Goal: Task Accomplishment & Management: Complete application form

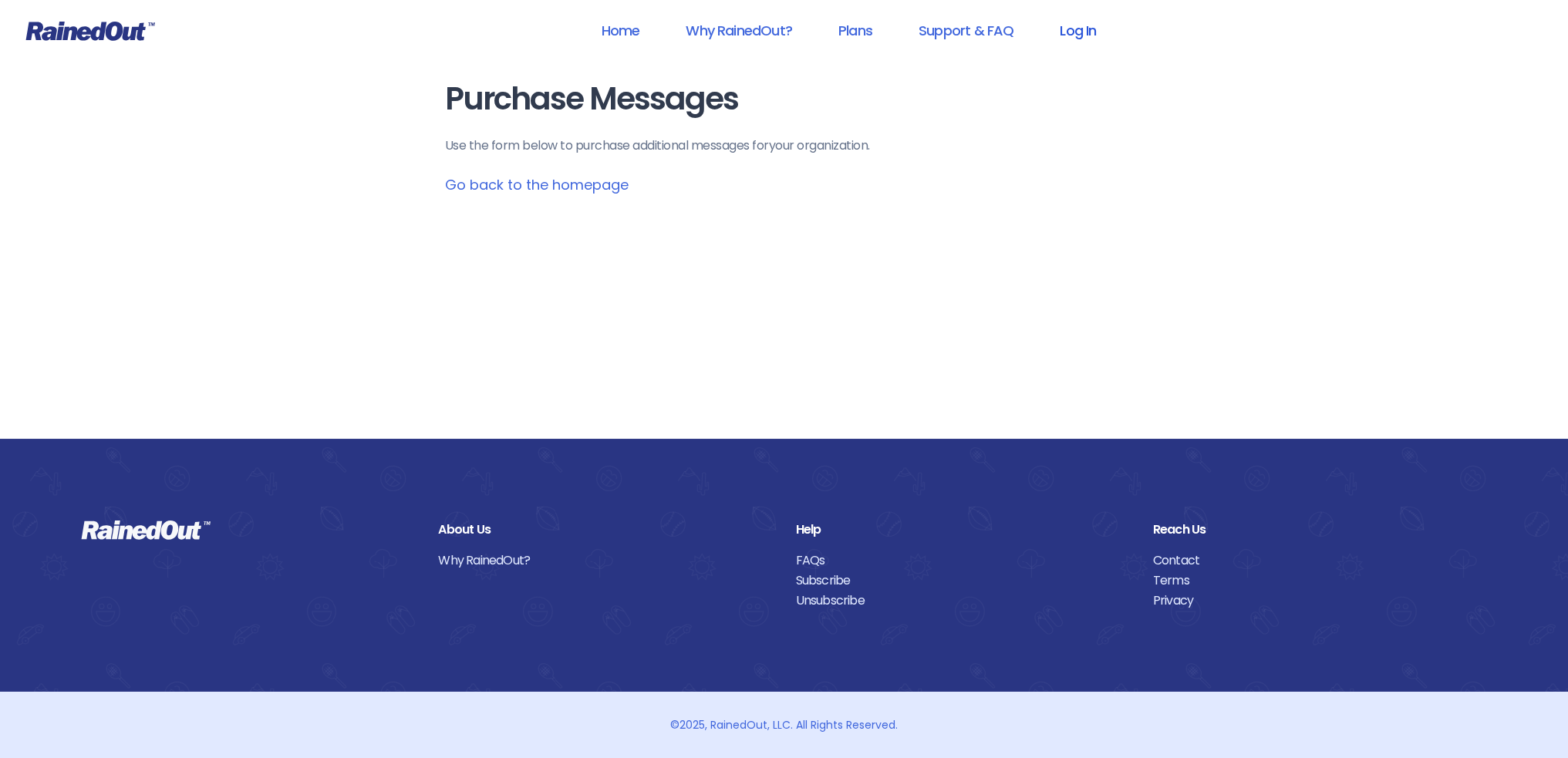
click at [1082, 33] on link "Log In" at bounding box center [1077, 30] width 76 height 34
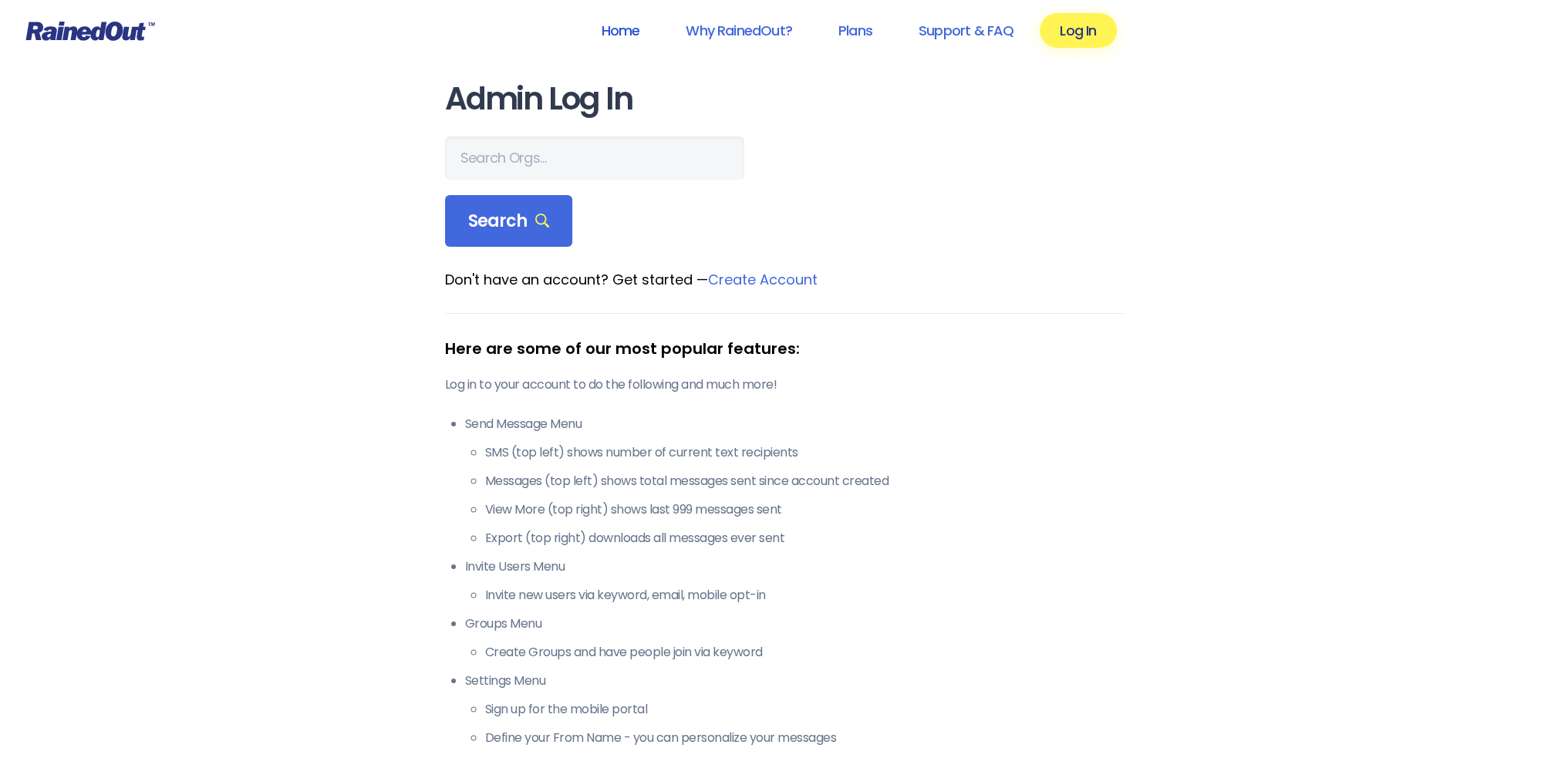
click at [613, 34] on link "Home" at bounding box center [621, 30] width 79 height 34
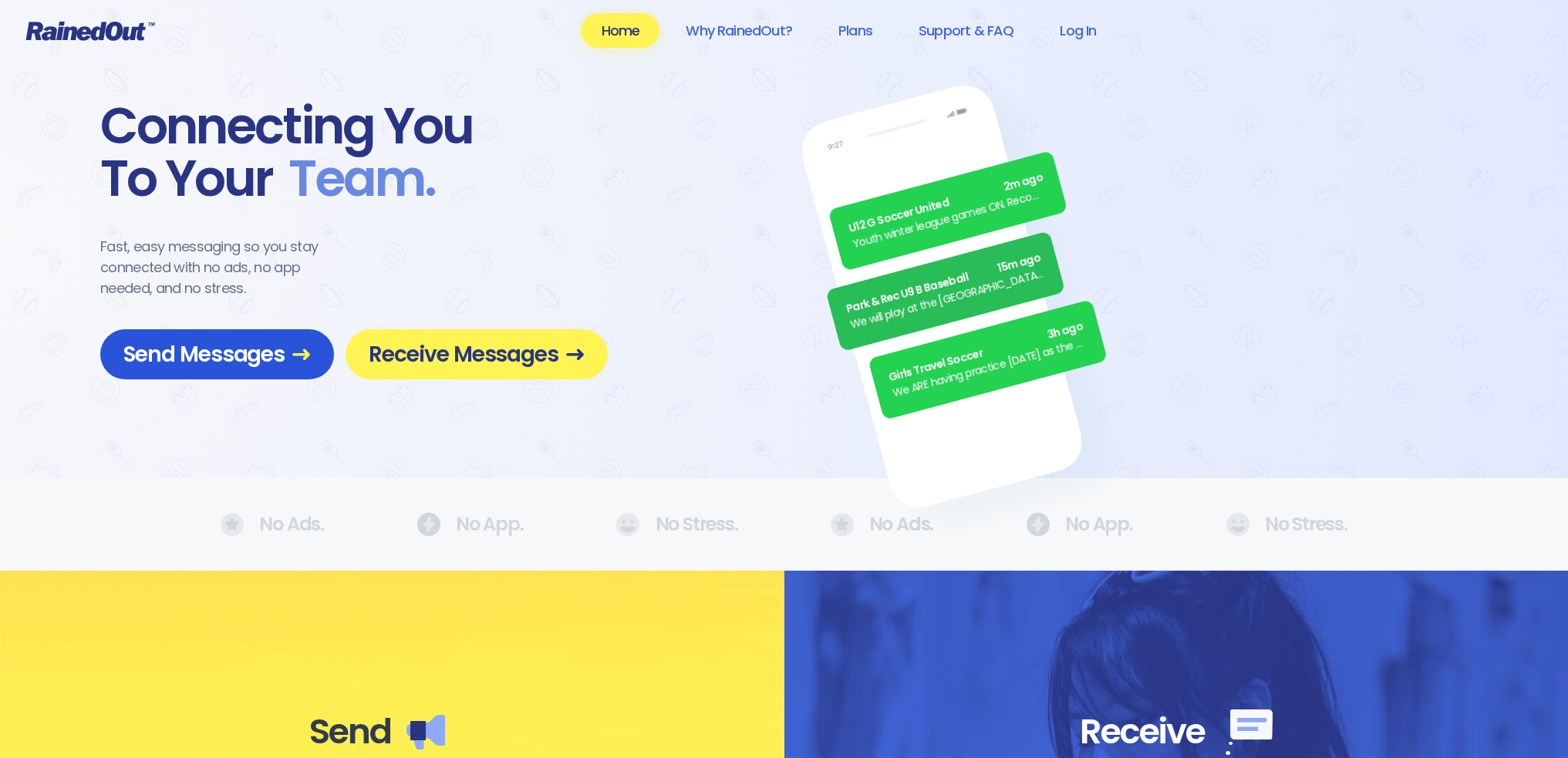
click at [258, 351] on span "Send Messages" at bounding box center [217, 354] width 187 height 27
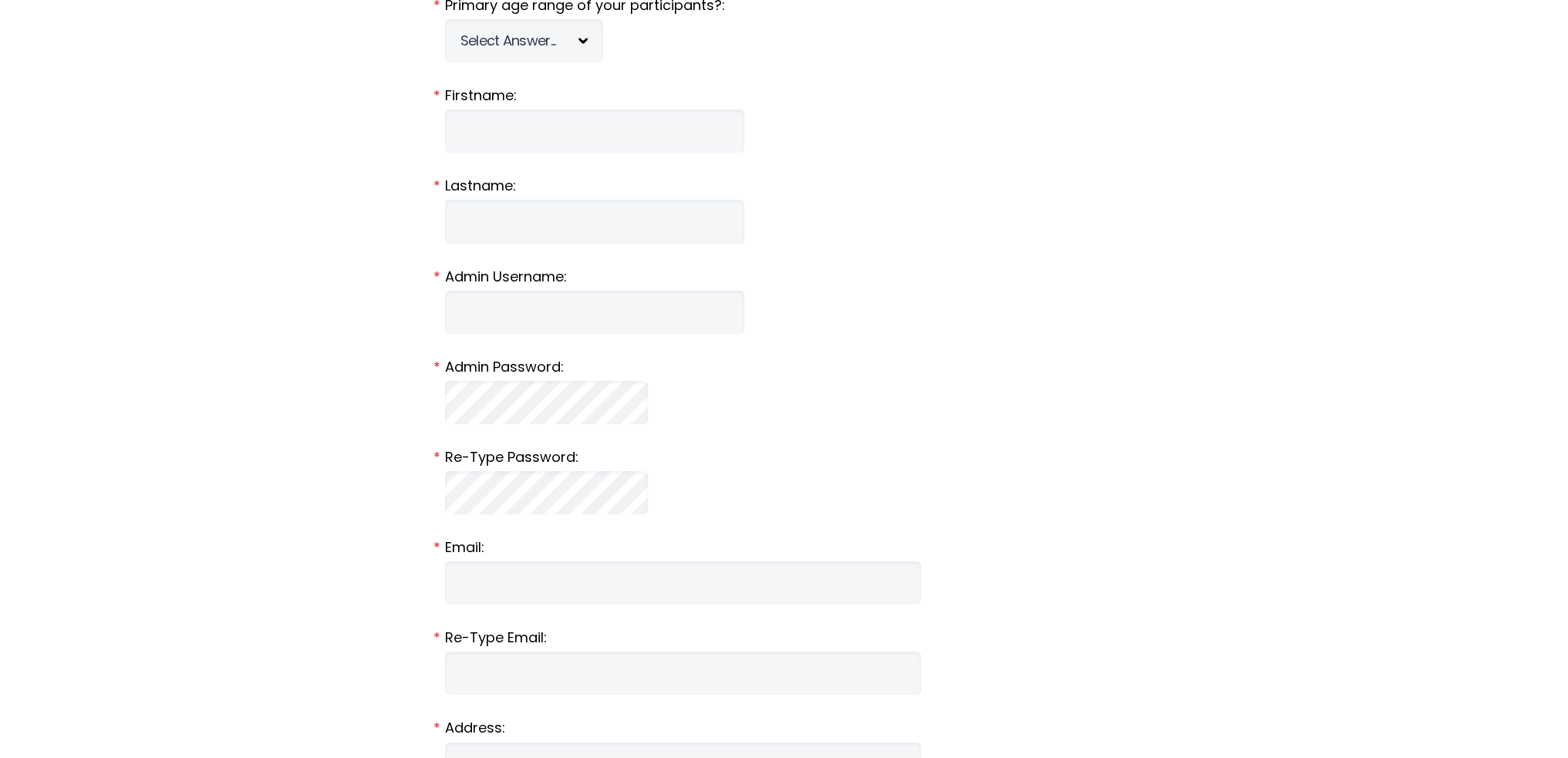
scroll to position [481, 0]
